Goal: Transaction & Acquisition: Purchase product/service

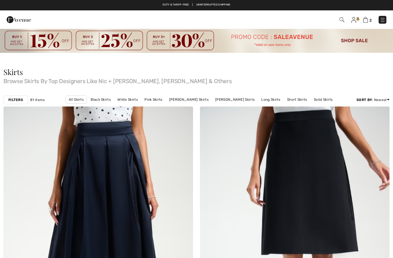
scroll to position [3300, 0]
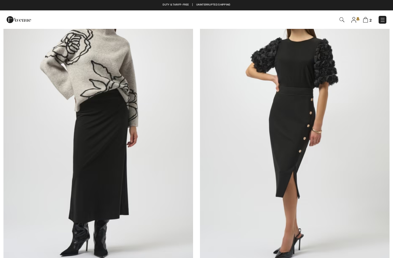
checkbox input "true"
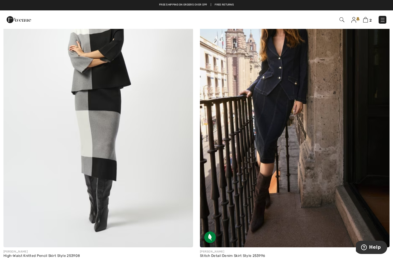
scroll to position [3992, 0]
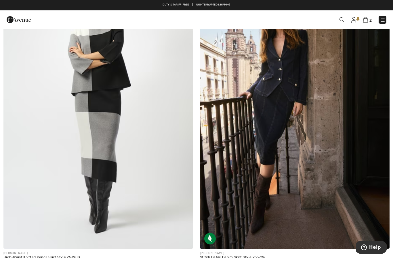
click at [264, 198] on img at bounding box center [295, 106] width 190 height 285
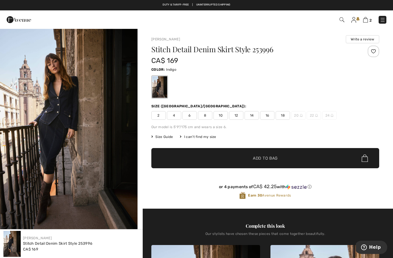
click at [240, 120] on div "Stitch Detail Denim Skirt Style 253996 CA$ 169 Color: Indigo Size (CA/US): 2 4 …" at bounding box center [266, 127] width 228 height 163
click at [238, 114] on span "12" at bounding box center [236, 115] width 14 height 9
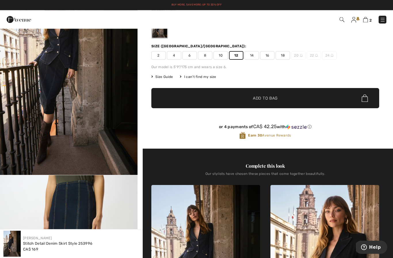
scroll to position [60, 0]
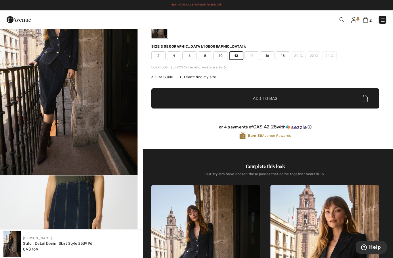
click at [337, 103] on span "✔ Added to Bag Add to Bag" at bounding box center [266, 98] width 228 height 20
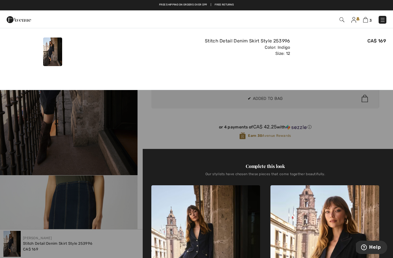
scroll to position [0, 0]
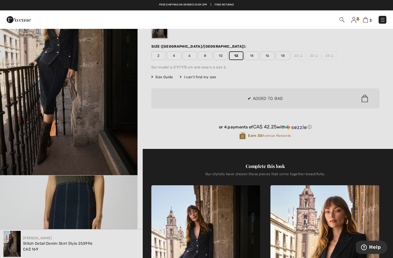
click at [357, 124] on div at bounding box center [196, 129] width 393 height 258
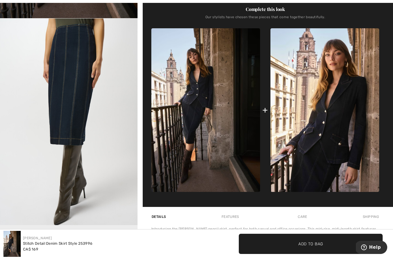
scroll to position [219, 0]
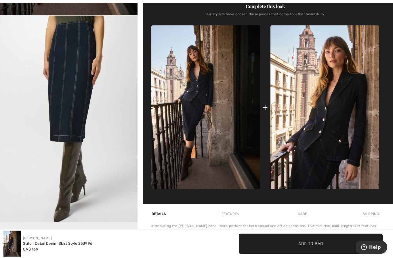
click at [348, 124] on img at bounding box center [325, 107] width 109 height 163
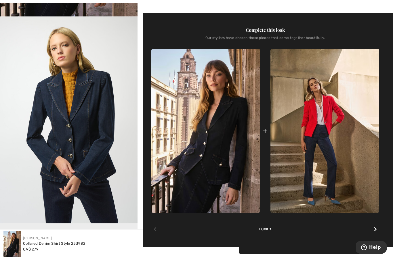
scroll to position [221, 0]
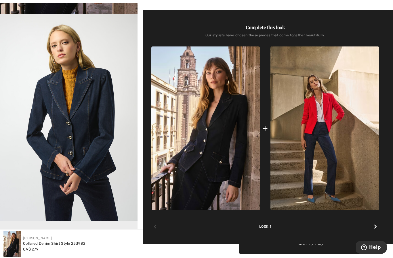
click at [103, 157] on img "2 / 6" at bounding box center [69, 117] width 138 height 206
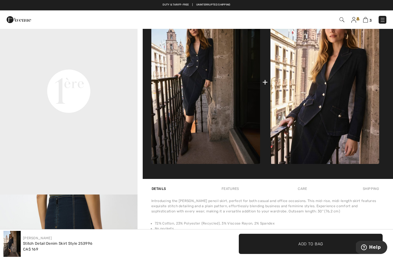
scroll to position [209, 0]
click at [94, 57] on video "Your browser does not support the video tag." at bounding box center [69, 22] width 138 height 69
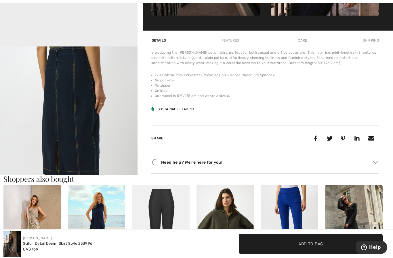
scroll to position [415, 0]
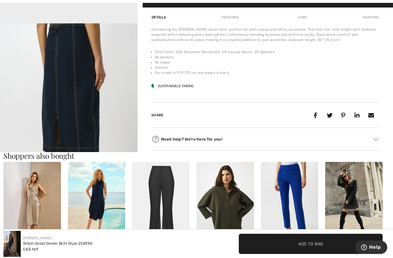
click at [92, 121] on img "3 / 6" at bounding box center [69, 126] width 138 height 206
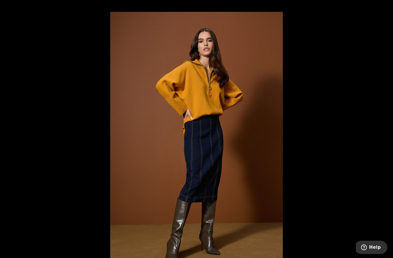
scroll to position [440, 0]
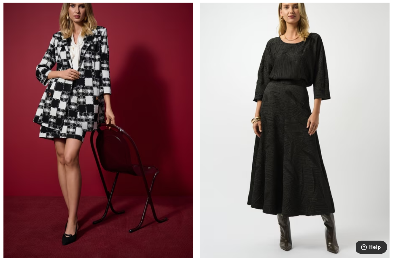
scroll to position [4297, 0]
click at [331, 145] on img at bounding box center [295, 123] width 190 height 285
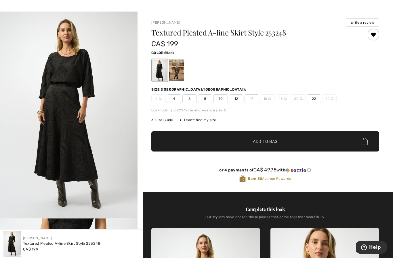
click at [160, 75] on div at bounding box center [159, 70] width 15 height 22
click at [160, 78] on div at bounding box center [159, 70] width 15 height 22
click at [163, 71] on div at bounding box center [159, 70] width 15 height 22
click at [178, 76] on div at bounding box center [176, 70] width 15 height 22
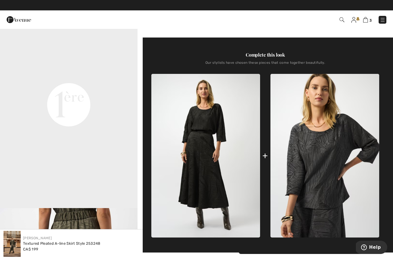
scroll to position [271, 0]
click at [239, 209] on img at bounding box center [206, 155] width 109 height 163
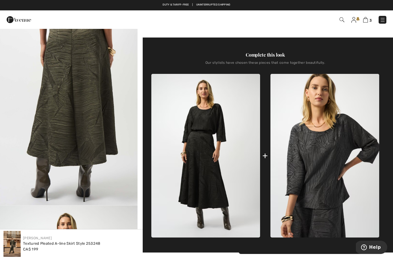
scroll to position [478, 0]
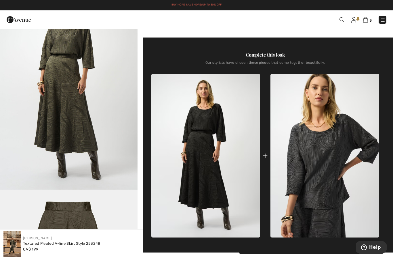
click at [246, 195] on img at bounding box center [206, 155] width 109 height 163
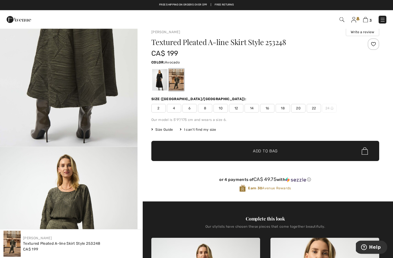
scroll to position [0, 0]
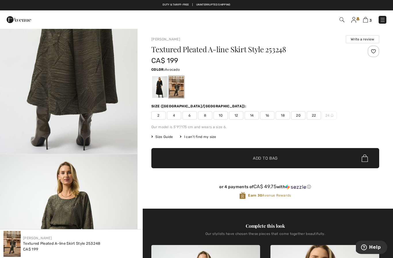
click at [239, 116] on span "12" at bounding box center [236, 115] width 14 height 9
click at [218, 166] on span "✔ Added to Bag Add to Bag" at bounding box center [266, 158] width 228 height 20
click at [356, 22] on img at bounding box center [354, 20] width 5 height 6
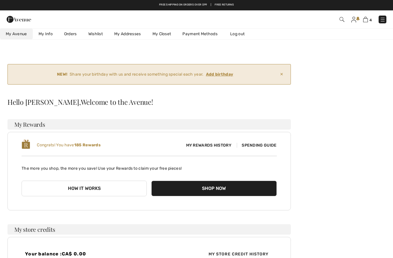
click at [226, 73] on ins "Add birthday" at bounding box center [219, 74] width 27 height 5
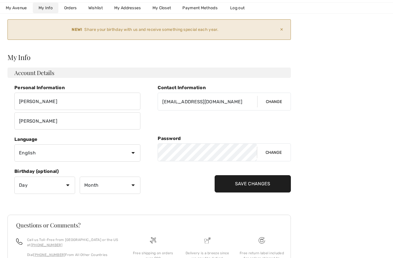
scroll to position [47, 0]
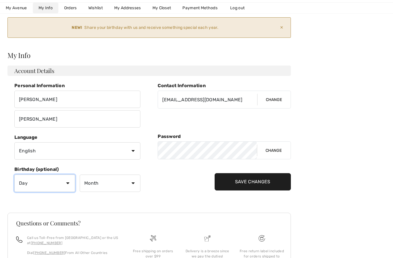
click at [69, 180] on select "Day 1 2 3 4 5 6 7 8 9 10 11 12 13 14 15 16 17 18 19 20 21 22 23 24 25 26 27 28 …" at bounding box center [44, 182] width 61 height 17
select select "7"
click at [129, 184] on select "Month January February March April May June July August September October Novem…" at bounding box center [110, 182] width 61 height 17
select select "10"
click at [271, 182] on input "Save Changes" at bounding box center [253, 181] width 76 height 17
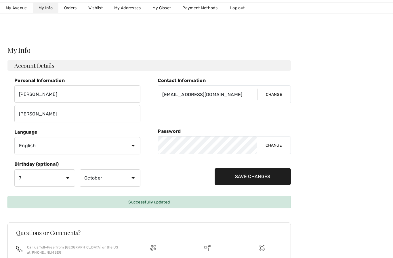
scroll to position [0, 0]
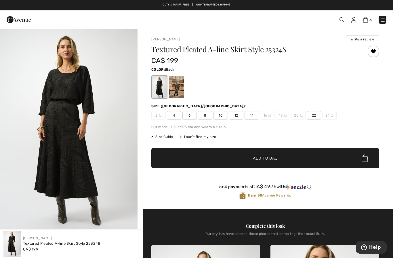
click at [366, 19] on img at bounding box center [366, 19] width 5 height 5
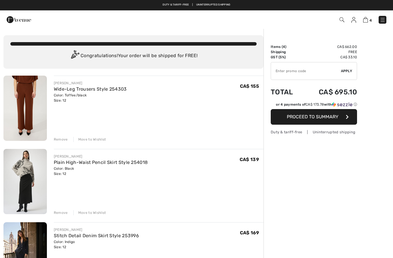
click at [98, 139] on div "Move to Wishlist" at bounding box center [89, 139] width 33 height 5
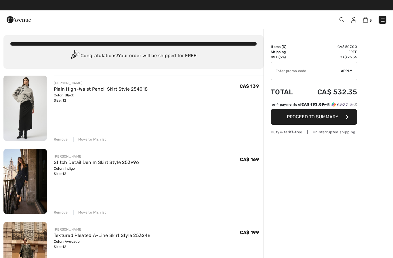
click at [99, 140] on div "Move to Wishlist" at bounding box center [89, 139] width 33 height 5
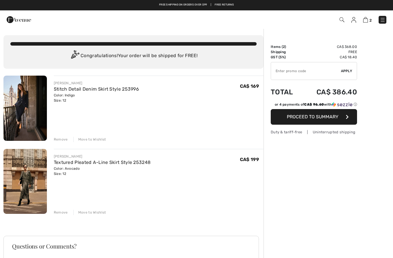
click at [102, 138] on div "Move to Wishlist" at bounding box center [89, 139] width 33 height 5
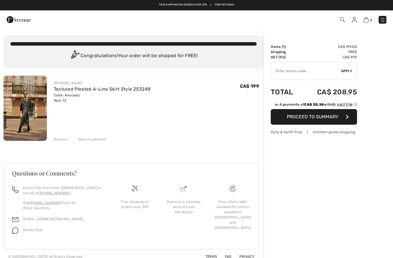
click at [97, 140] on div "Move to Wishlist" at bounding box center [89, 139] width 33 height 5
